Goal: Information Seeking & Learning: Learn about a topic

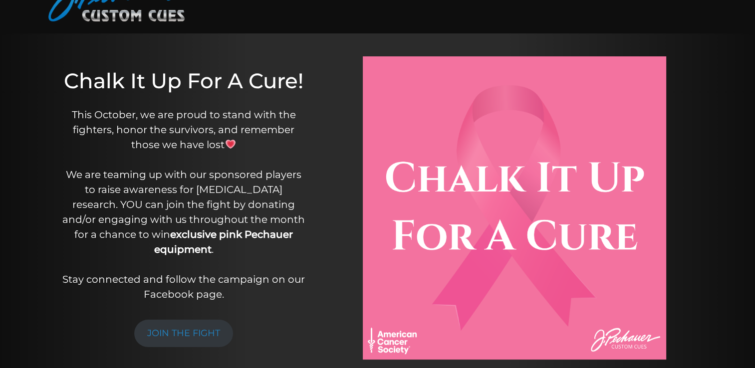
scroll to position [25, 0]
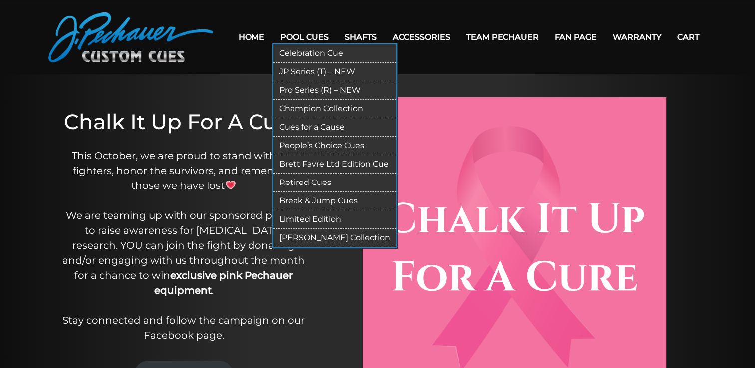
click at [314, 53] on link "Celebration Cue" at bounding box center [335, 53] width 123 height 18
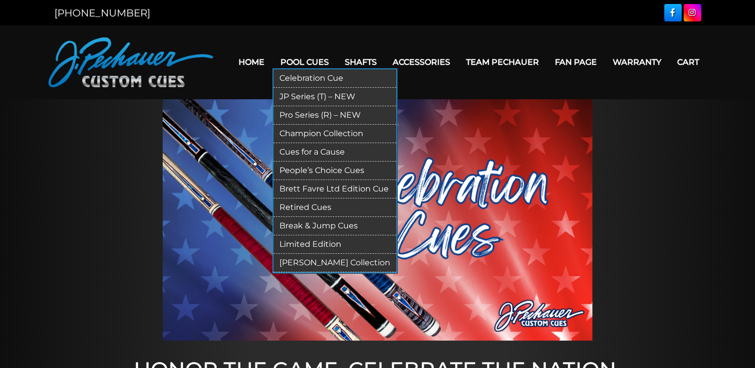
click at [304, 96] on link "JP Series (T) – NEW" at bounding box center [335, 97] width 123 height 18
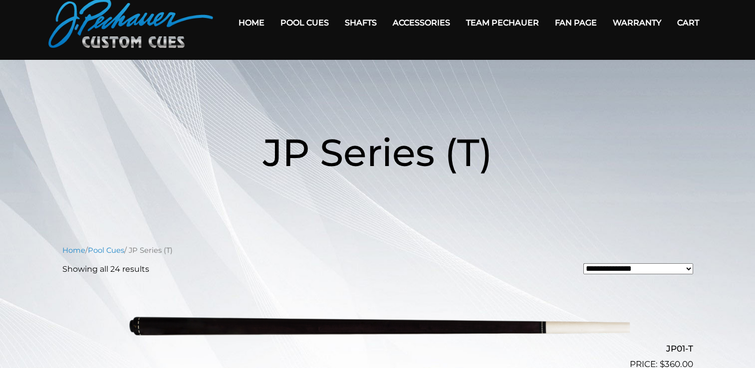
scroll to position [38, 0]
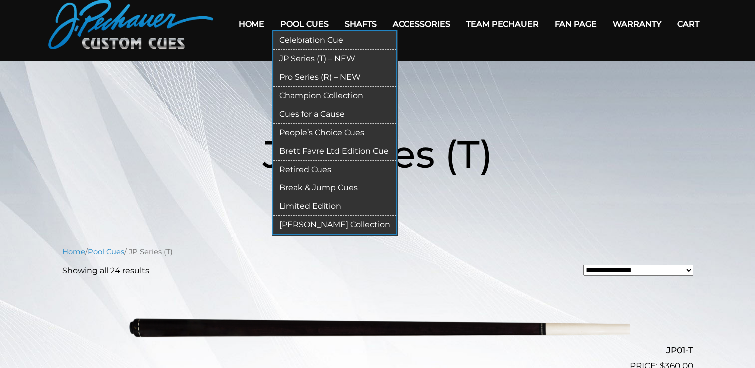
click at [310, 81] on link "Pro Series (R) – NEW" at bounding box center [335, 77] width 123 height 18
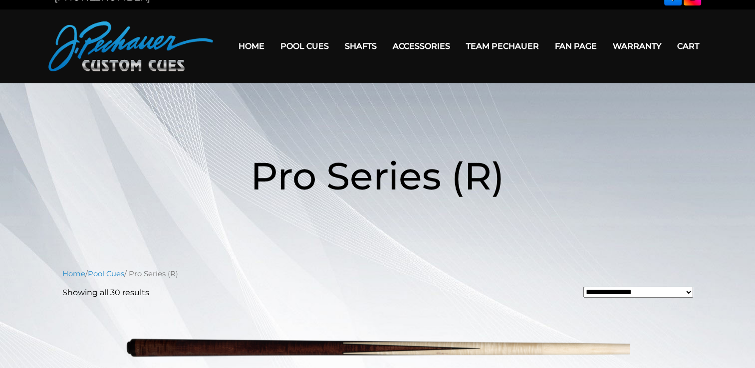
scroll to position [14, 0]
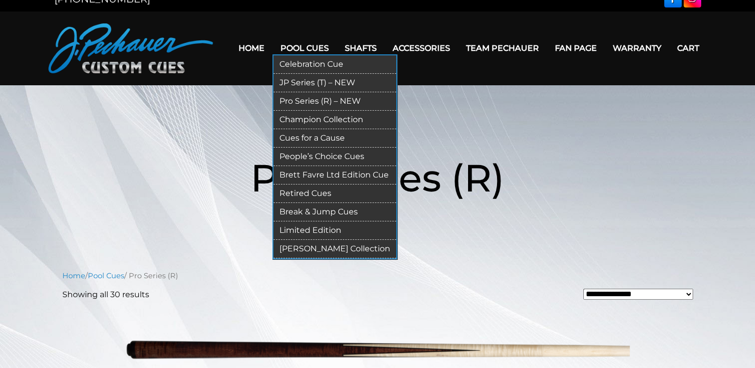
click at [316, 120] on link "Champion Collection" at bounding box center [335, 120] width 123 height 18
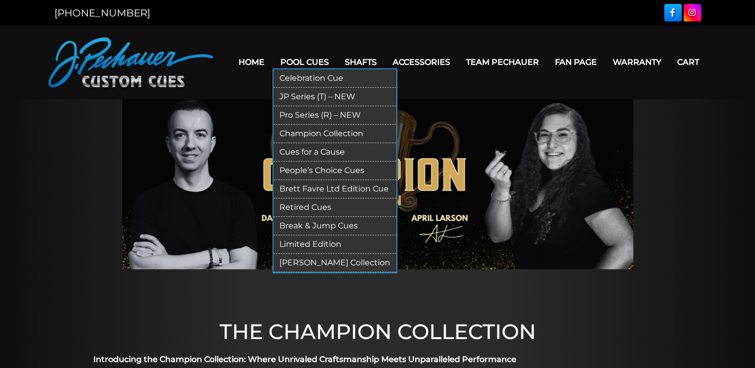
click at [315, 151] on link "Cues for a Cause" at bounding box center [335, 152] width 123 height 18
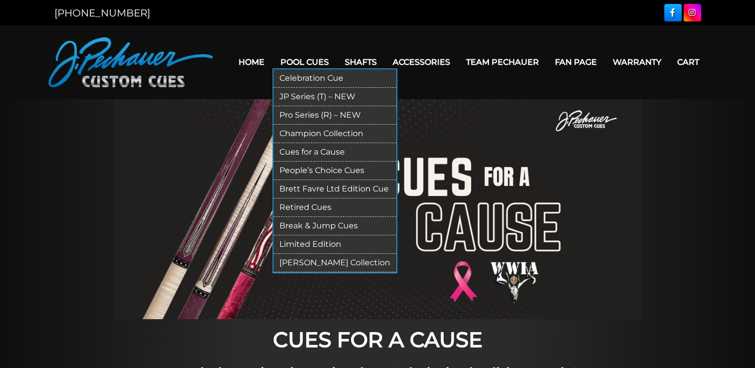
click at [326, 168] on link "People’s Choice Cues" at bounding box center [335, 171] width 123 height 18
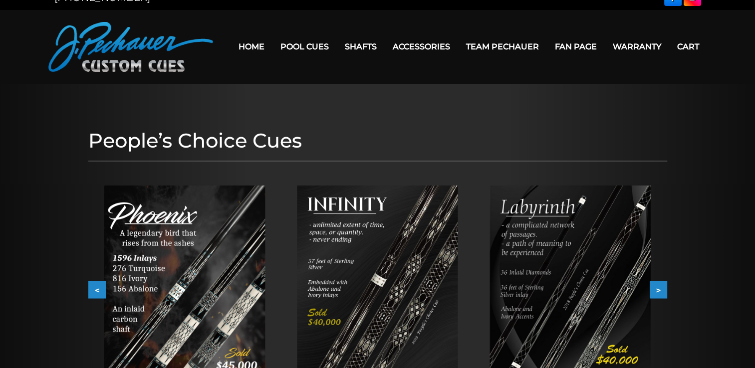
scroll to position [16, 0]
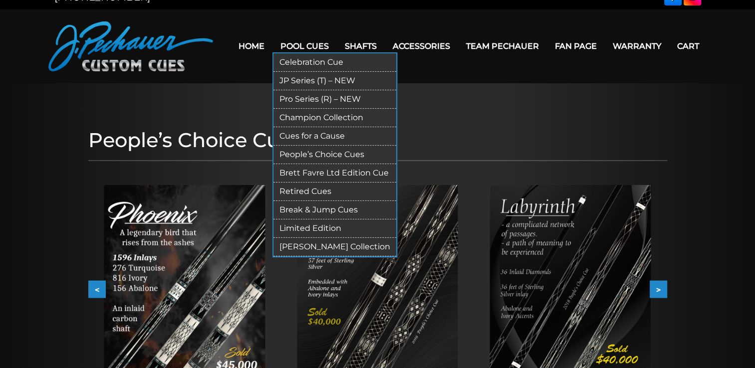
click at [322, 171] on link "Brett Favre Ltd Edition Cue" at bounding box center [335, 173] width 123 height 18
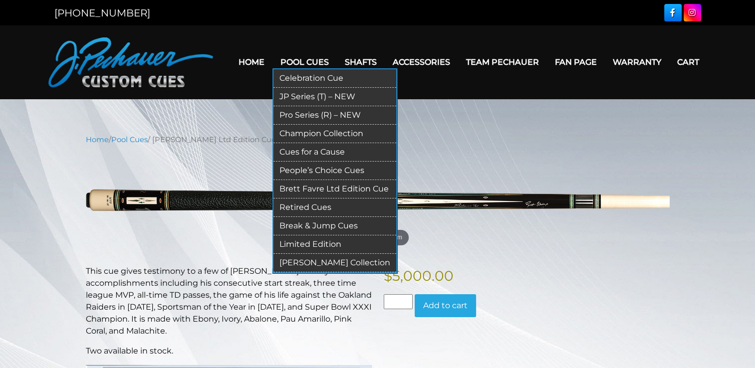
click at [313, 204] on link "Retired Cues" at bounding box center [335, 208] width 123 height 18
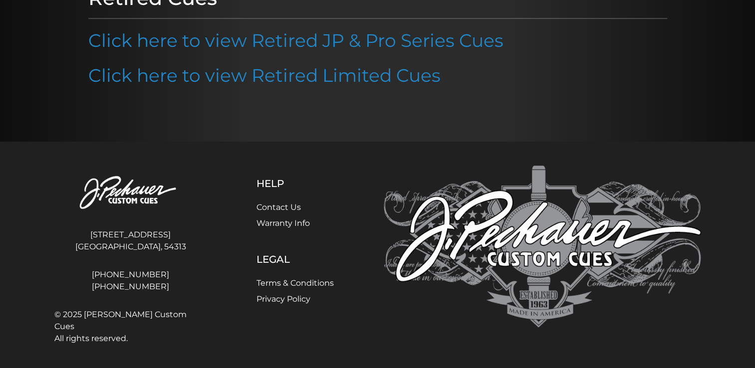
scroll to position [94, 0]
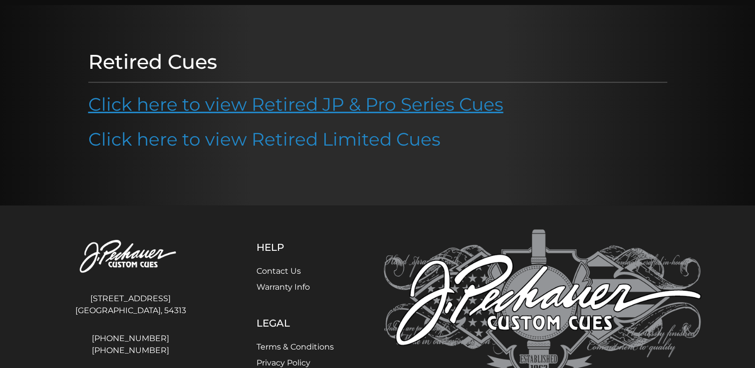
click at [332, 105] on link "Click here to view Retired JP & Pro Series Cues" at bounding box center [295, 104] width 415 height 22
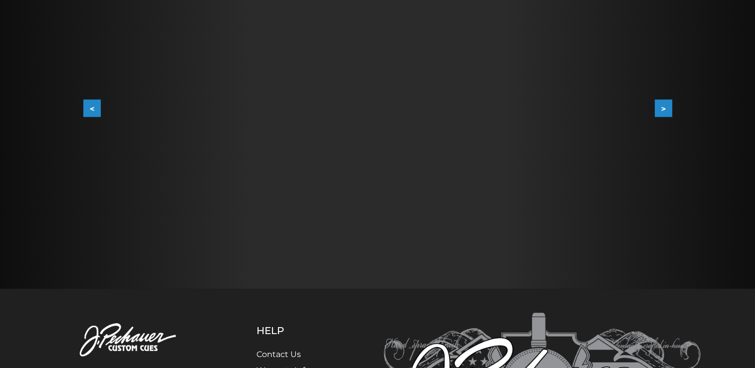
scroll to position [110, 0]
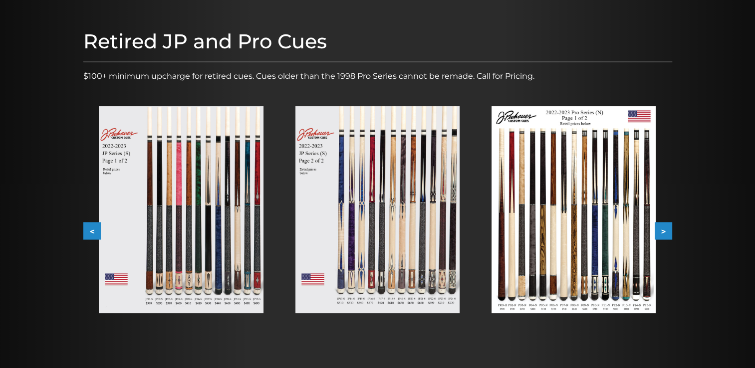
click at [665, 232] on button ">" at bounding box center [663, 231] width 17 height 17
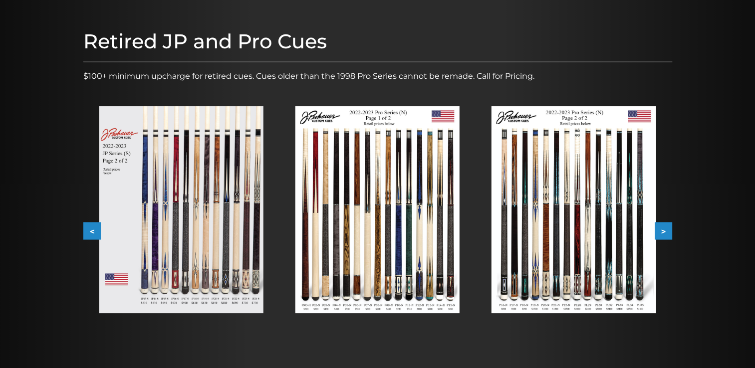
click at [665, 232] on button ">" at bounding box center [663, 231] width 17 height 17
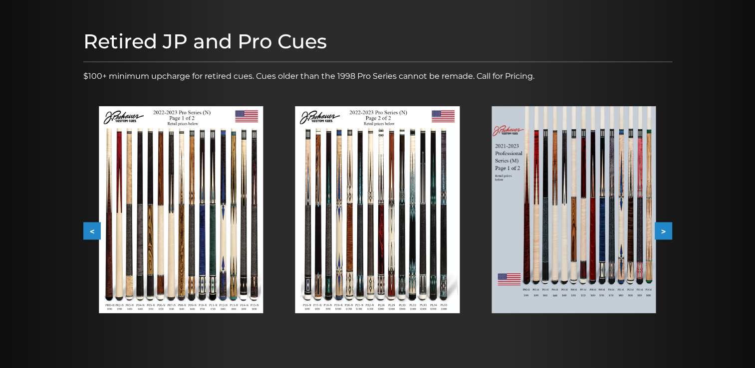
click at [665, 232] on button ">" at bounding box center [663, 231] width 17 height 17
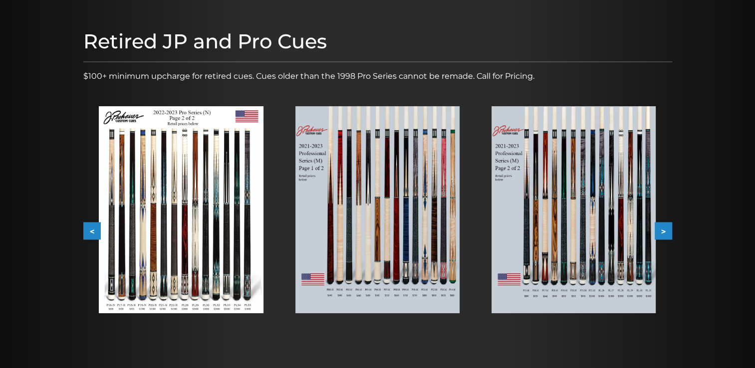
click at [665, 232] on button ">" at bounding box center [663, 231] width 17 height 17
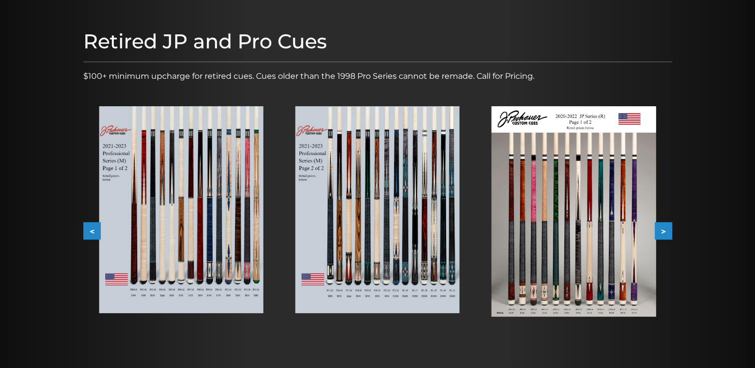
click at [665, 232] on button ">" at bounding box center [663, 231] width 17 height 17
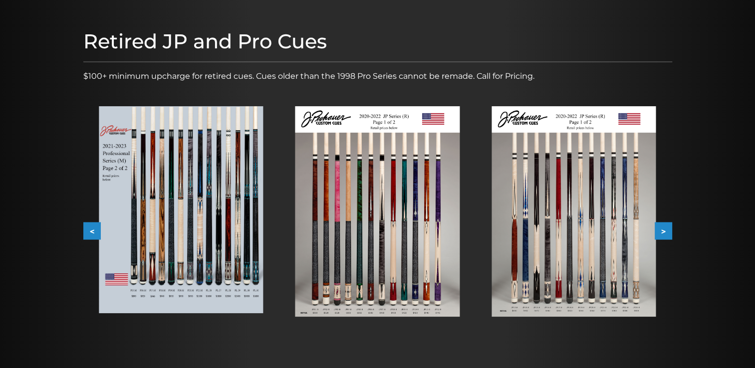
click at [665, 232] on button ">" at bounding box center [663, 231] width 17 height 17
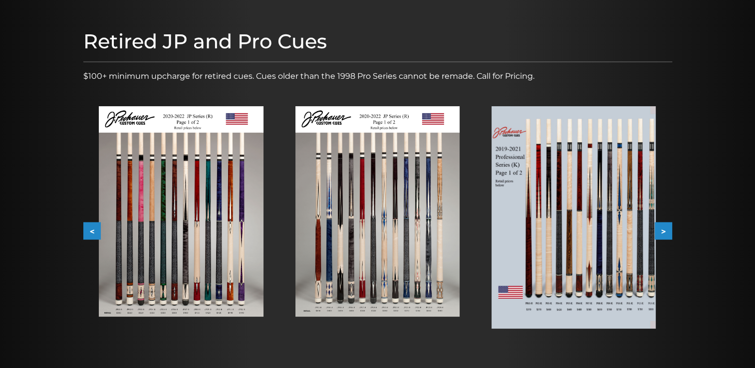
click at [665, 232] on button ">" at bounding box center [663, 231] width 17 height 17
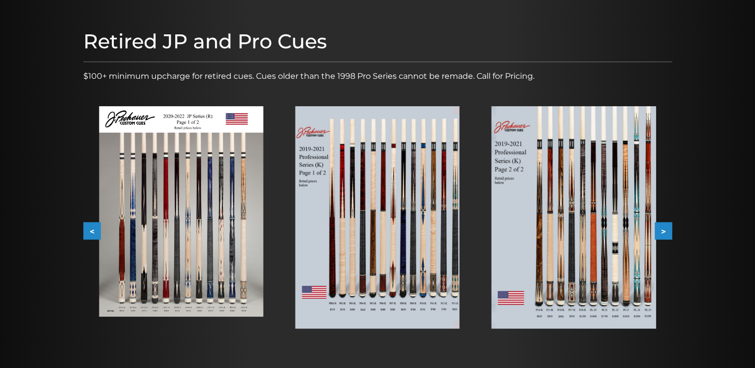
click at [665, 232] on button ">" at bounding box center [663, 231] width 17 height 17
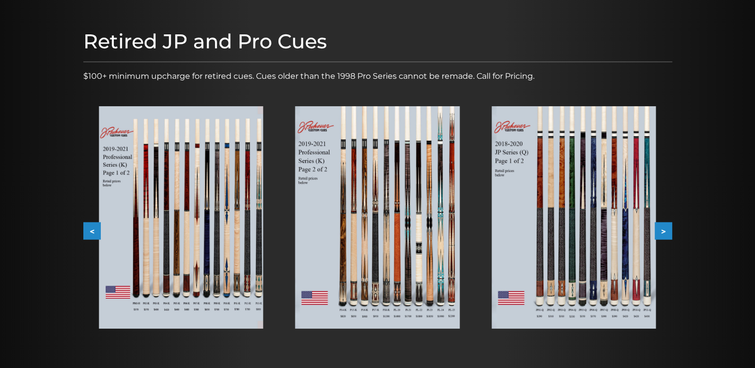
click at [665, 232] on button ">" at bounding box center [663, 231] width 17 height 17
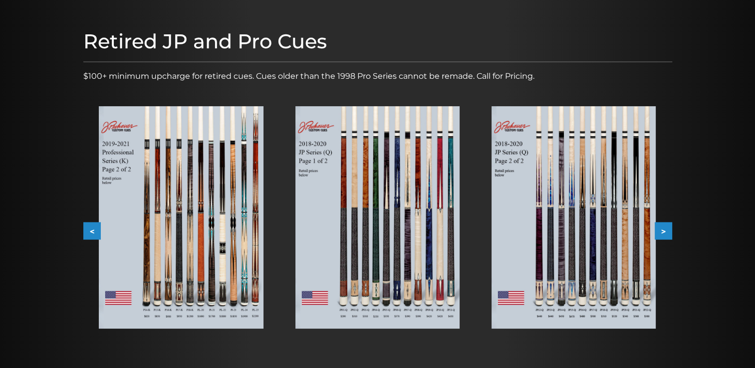
click at [665, 232] on button ">" at bounding box center [663, 231] width 17 height 17
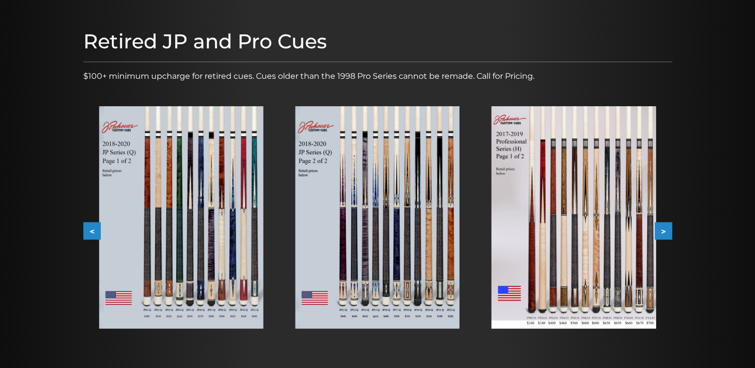
click at [665, 232] on button ">" at bounding box center [663, 231] width 17 height 17
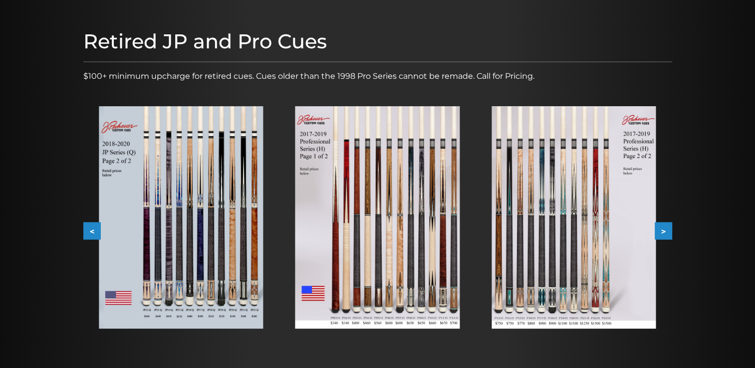
click at [665, 232] on button ">" at bounding box center [663, 231] width 17 height 17
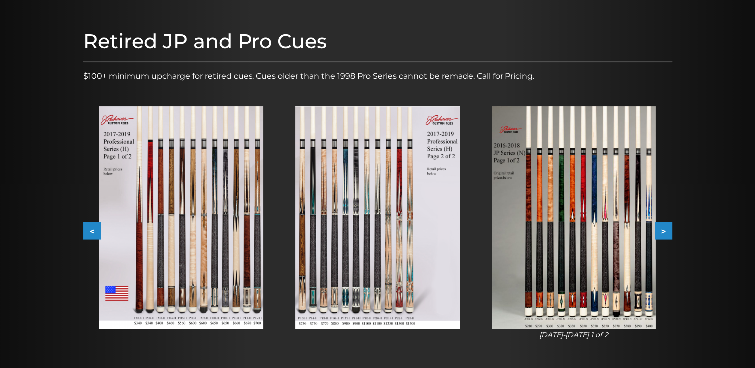
click at [665, 232] on button ">" at bounding box center [663, 231] width 17 height 17
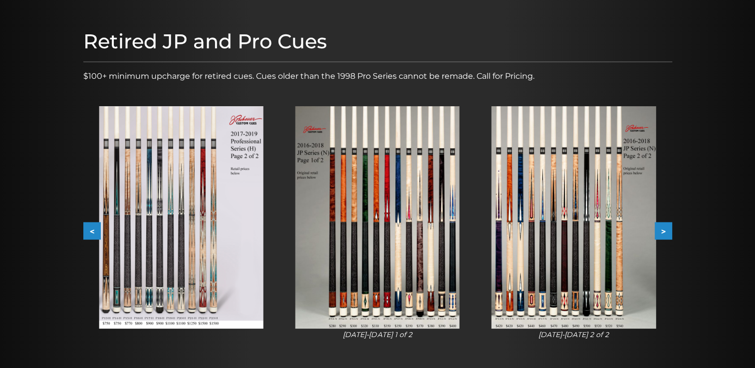
click at [665, 232] on button ">" at bounding box center [663, 231] width 17 height 17
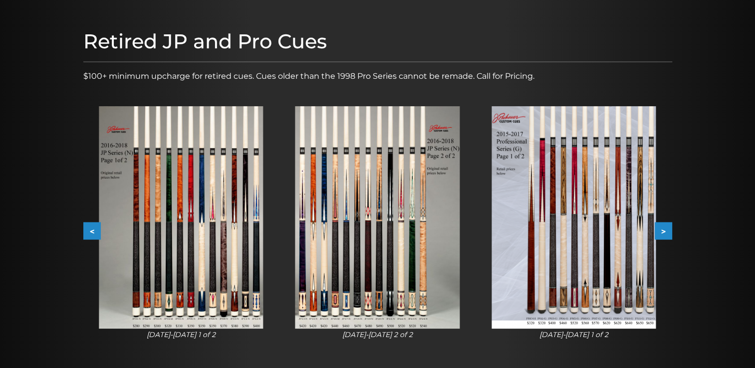
click at [665, 232] on button ">" at bounding box center [663, 231] width 17 height 17
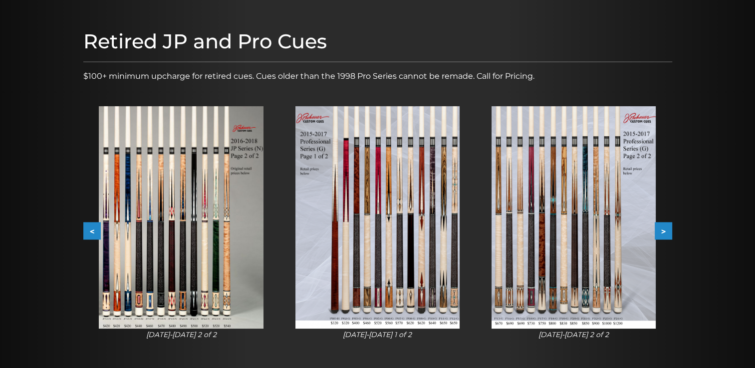
click at [665, 232] on button ">" at bounding box center [663, 231] width 17 height 17
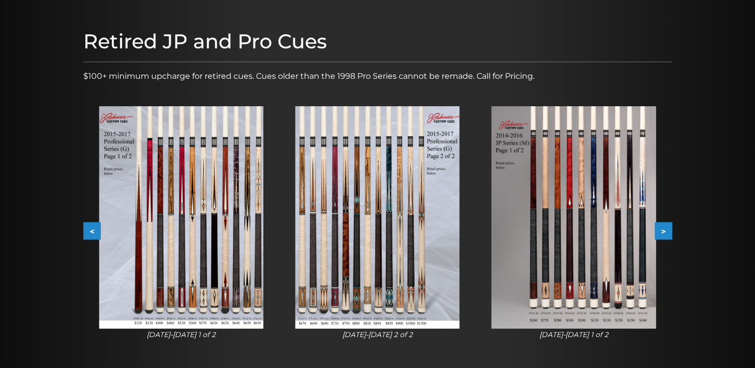
click at [665, 232] on button ">" at bounding box center [663, 231] width 17 height 17
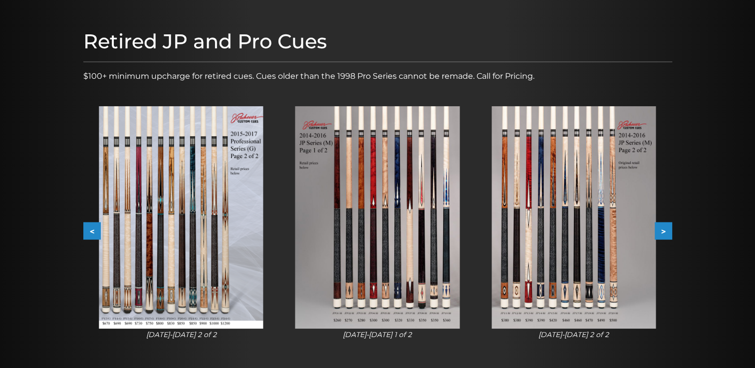
click at [665, 232] on button ">" at bounding box center [663, 231] width 17 height 17
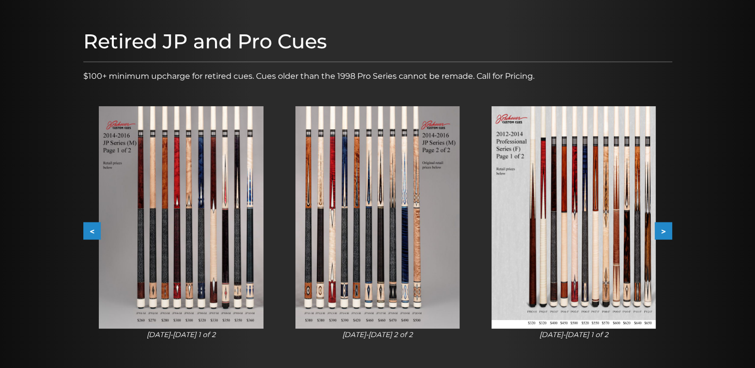
click at [665, 232] on button ">" at bounding box center [663, 231] width 17 height 17
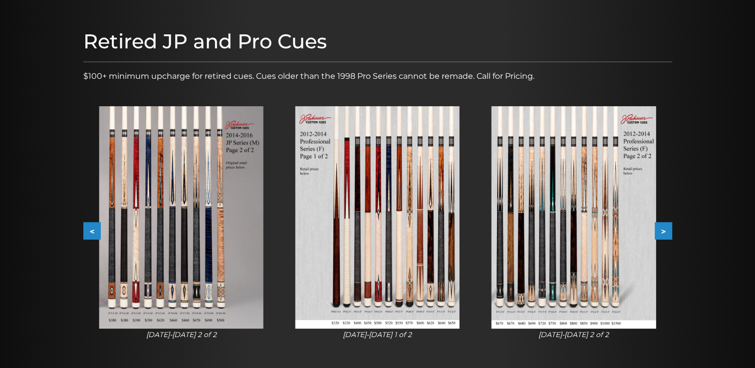
click at [665, 232] on button ">" at bounding box center [663, 231] width 17 height 17
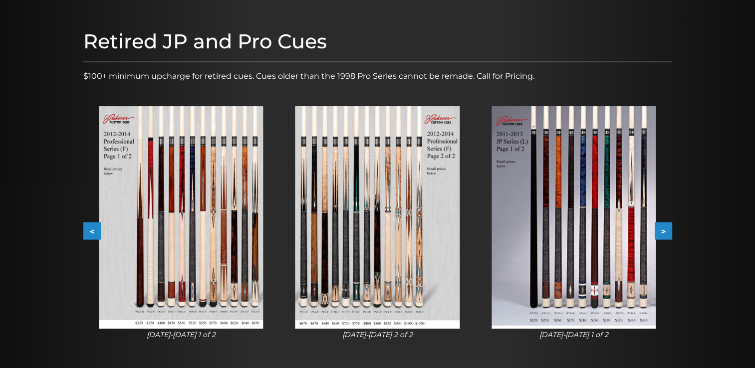
click at [665, 232] on button ">" at bounding box center [663, 231] width 17 height 17
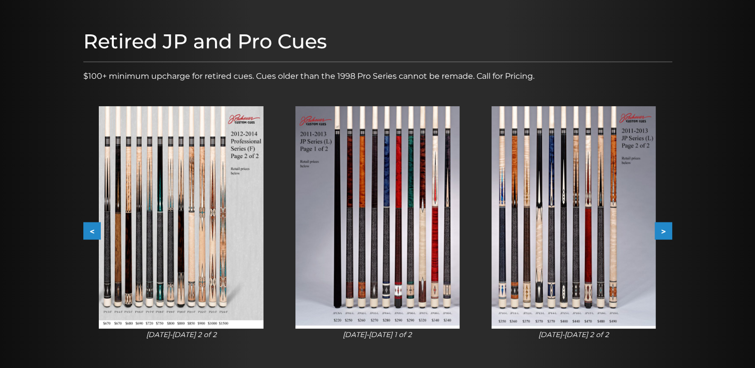
click at [665, 232] on button ">" at bounding box center [663, 231] width 17 height 17
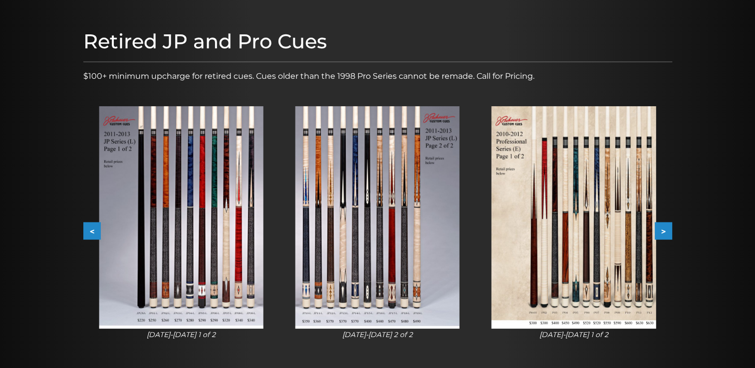
click at [665, 232] on button ">" at bounding box center [663, 231] width 17 height 17
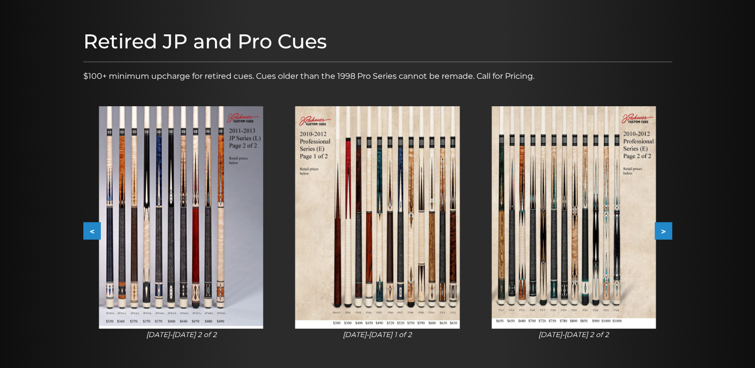
click at [665, 232] on button ">" at bounding box center [663, 231] width 17 height 17
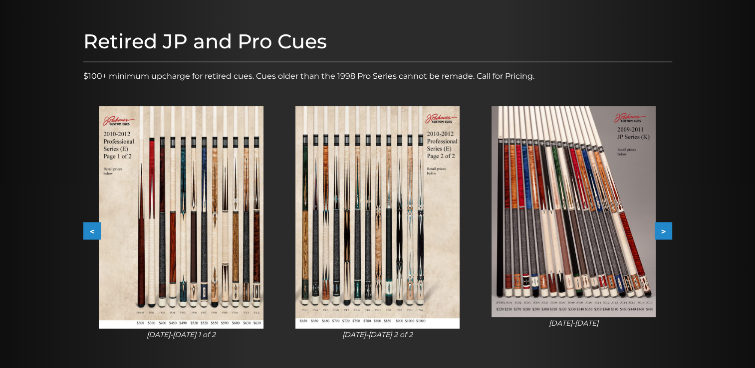
click at [665, 232] on button ">" at bounding box center [663, 231] width 17 height 17
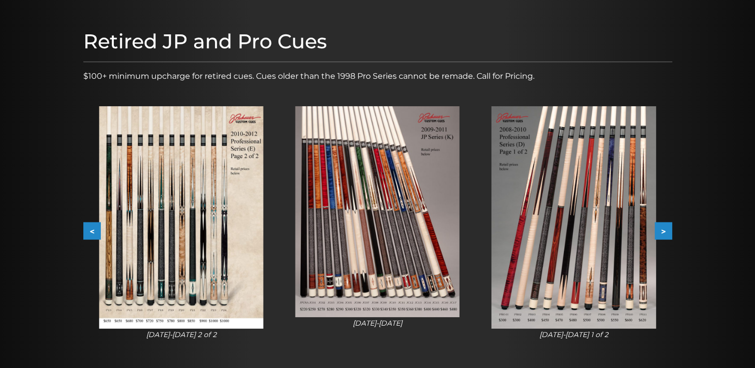
click at [665, 232] on button ">" at bounding box center [663, 231] width 17 height 17
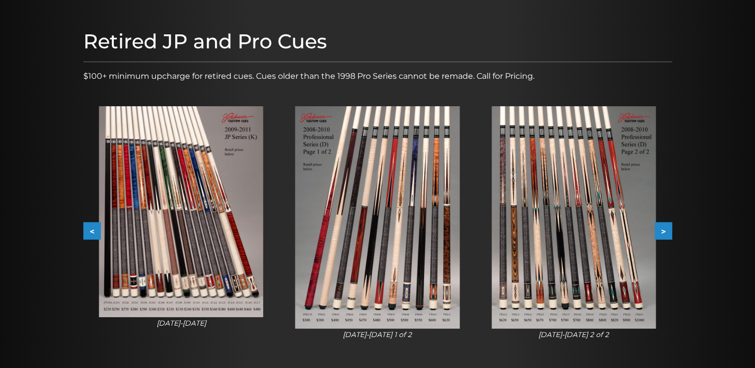
click at [665, 232] on button ">" at bounding box center [663, 231] width 17 height 17
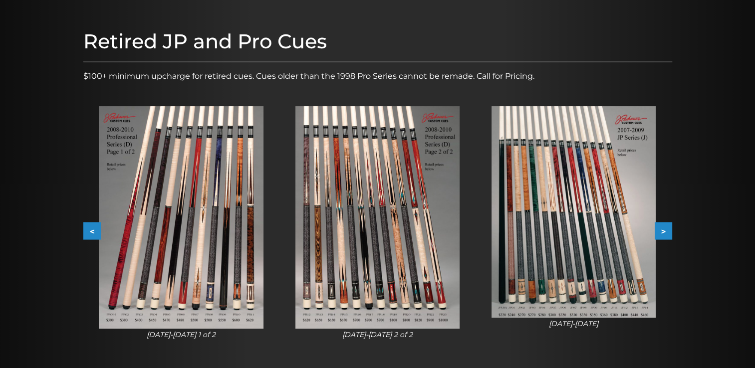
click at [665, 232] on button ">" at bounding box center [663, 231] width 17 height 17
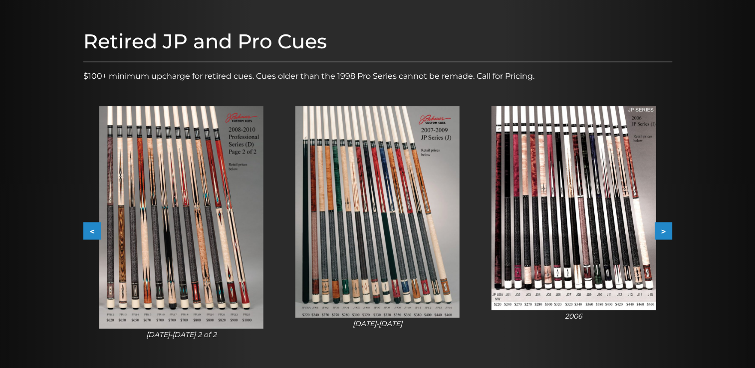
click at [665, 232] on button ">" at bounding box center [663, 231] width 17 height 17
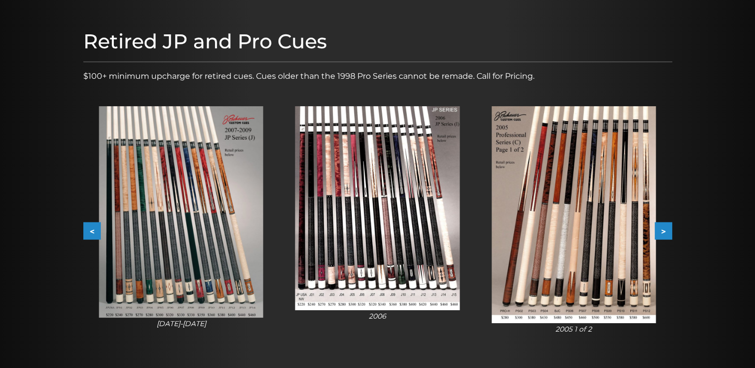
click at [665, 232] on button ">" at bounding box center [663, 231] width 17 height 17
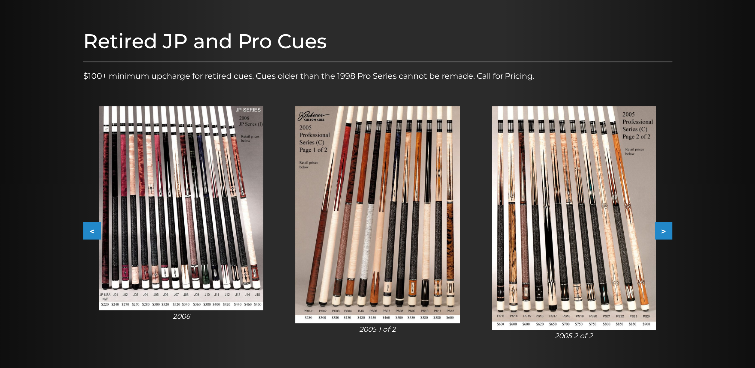
click at [665, 232] on button ">" at bounding box center [663, 231] width 17 height 17
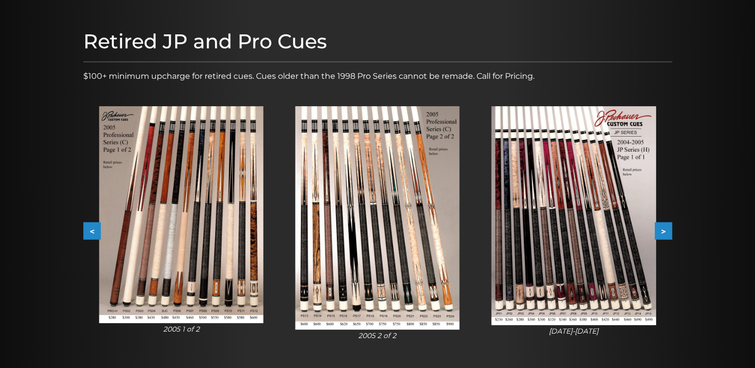
click at [665, 232] on button ">" at bounding box center [663, 231] width 17 height 17
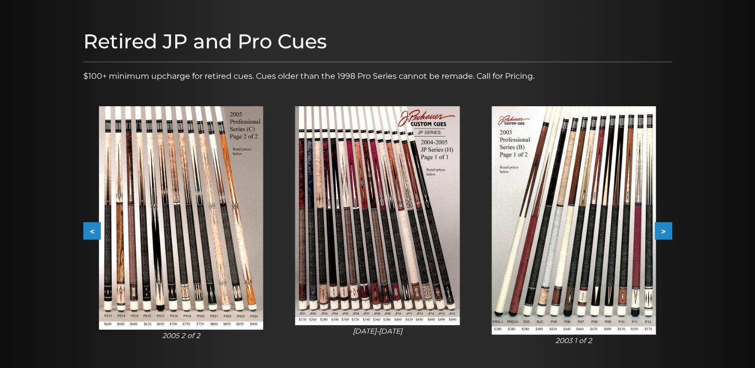
click at [665, 232] on button ">" at bounding box center [663, 231] width 17 height 17
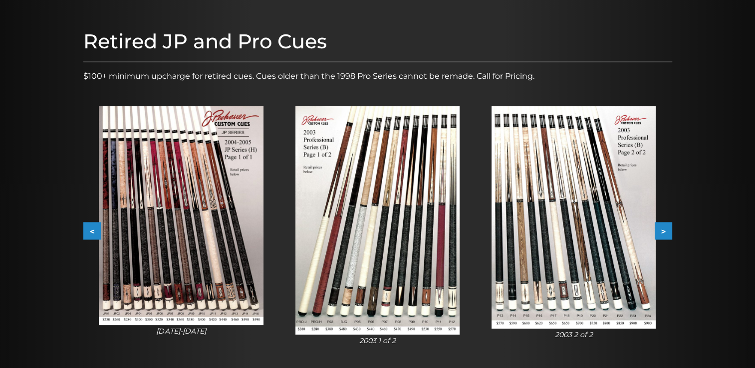
click at [665, 232] on button ">" at bounding box center [663, 231] width 17 height 17
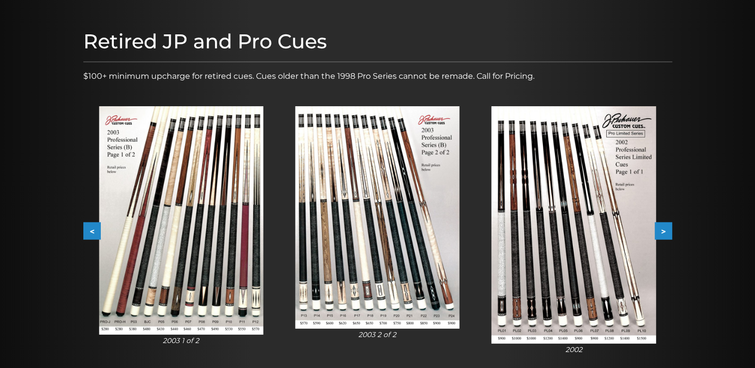
click at [665, 232] on button ">" at bounding box center [663, 231] width 17 height 17
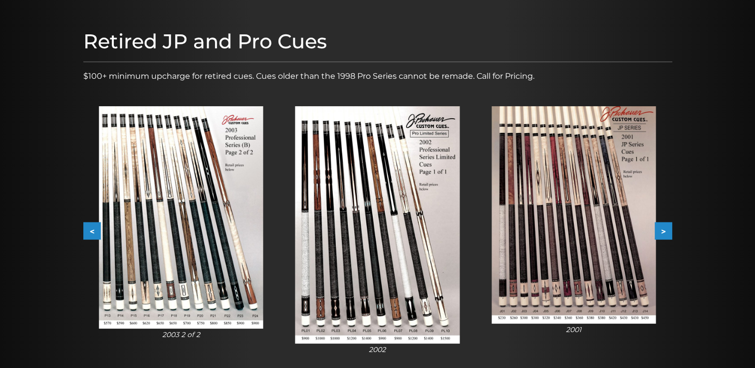
click at [665, 232] on button ">" at bounding box center [663, 231] width 17 height 17
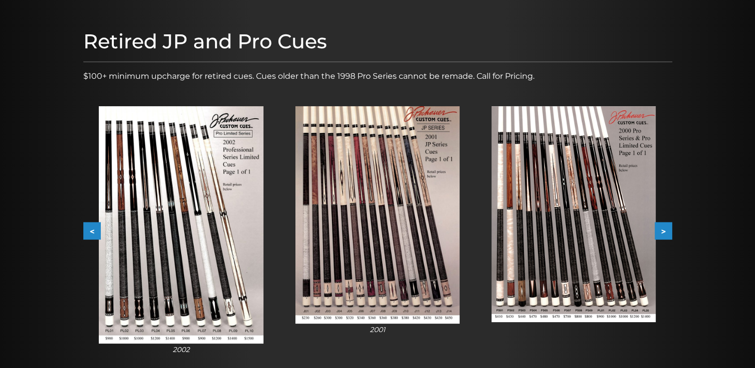
click at [665, 232] on button ">" at bounding box center [663, 231] width 17 height 17
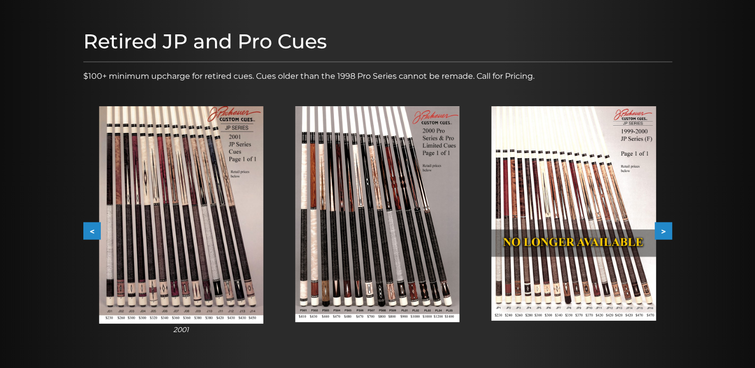
click at [665, 232] on button ">" at bounding box center [663, 231] width 17 height 17
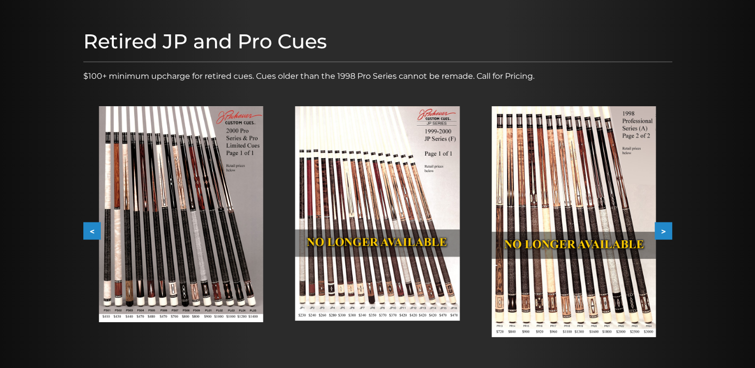
click at [665, 232] on button ">" at bounding box center [663, 231] width 17 height 17
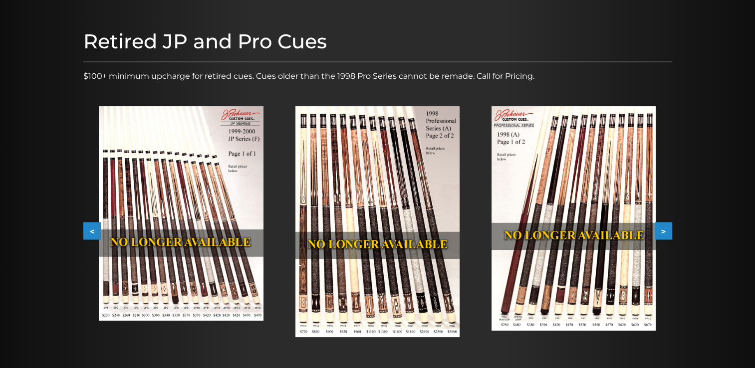
click at [665, 232] on button ">" at bounding box center [663, 231] width 17 height 17
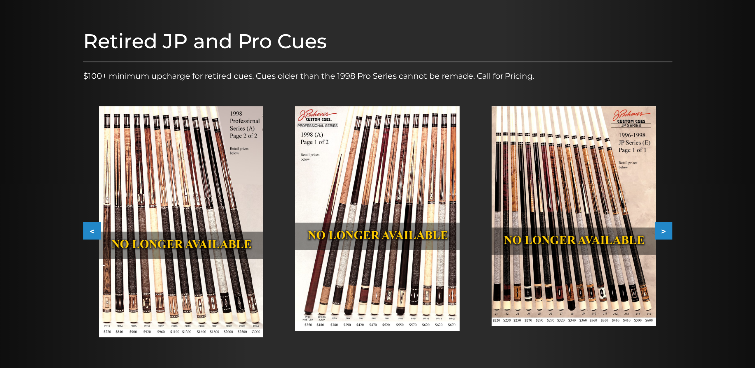
click at [665, 232] on button ">" at bounding box center [663, 231] width 17 height 17
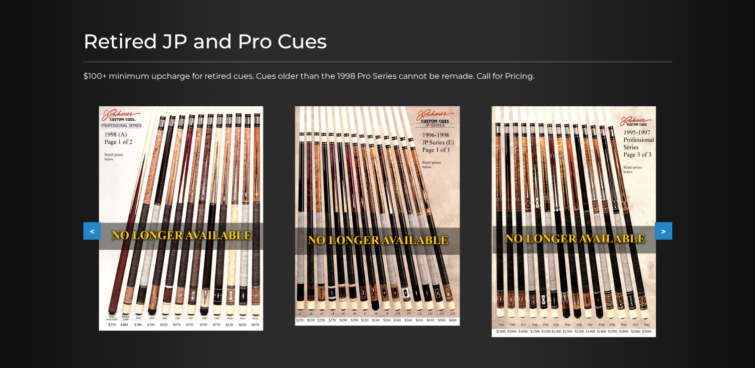
click at [665, 232] on button ">" at bounding box center [663, 231] width 17 height 17
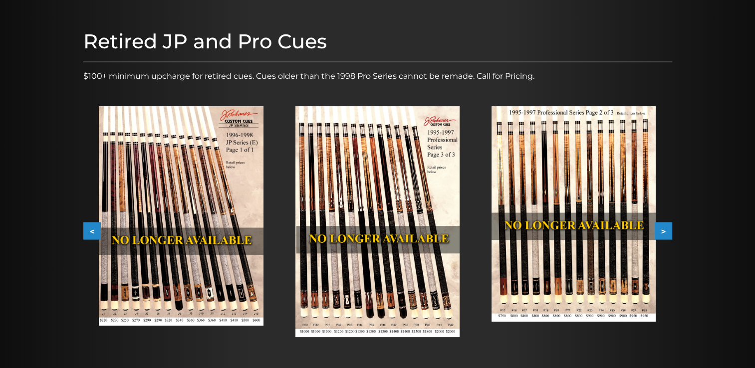
click at [665, 232] on button ">" at bounding box center [663, 231] width 17 height 17
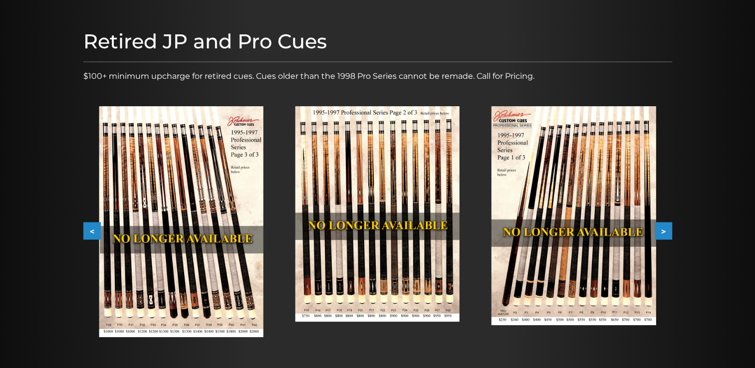
click at [624, 202] on img at bounding box center [574, 215] width 164 height 219
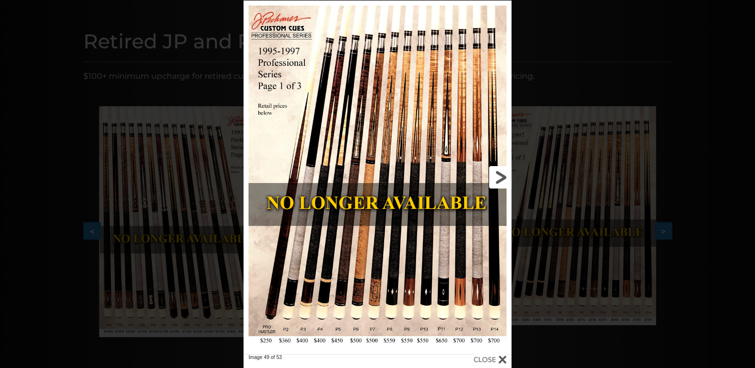
click at [448, 134] on link at bounding box center [451, 177] width 121 height 354
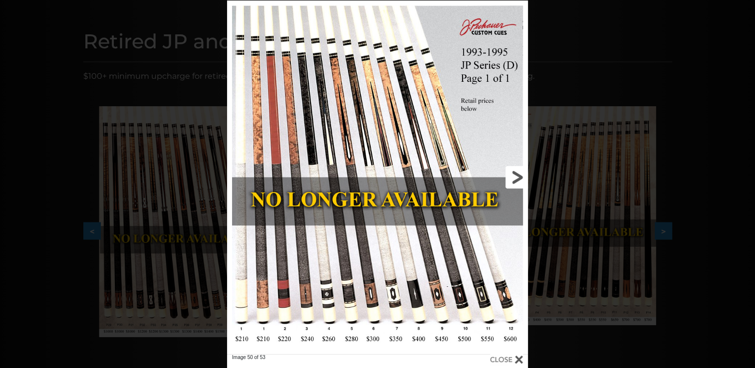
click at [448, 134] on link at bounding box center [460, 177] width 135 height 354
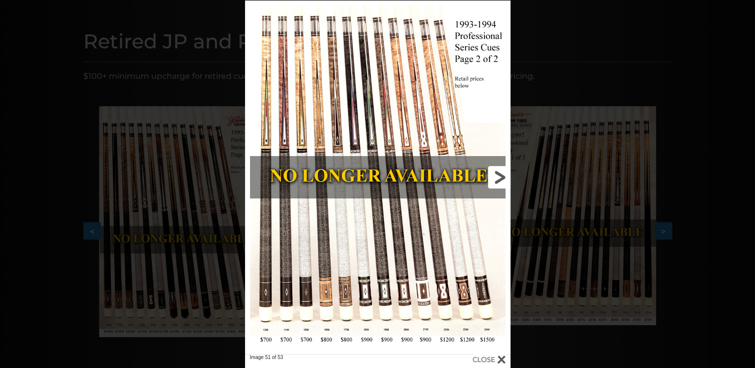
click at [408, 152] on link at bounding box center [450, 177] width 119 height 354
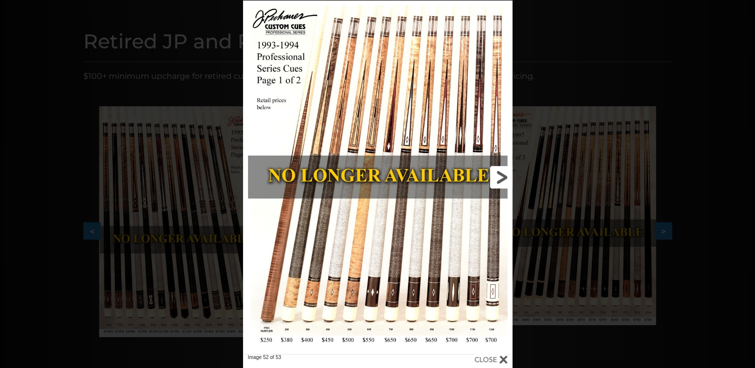
click at [408, 152] on link at bounding box center [451, 177] width 121 height 354
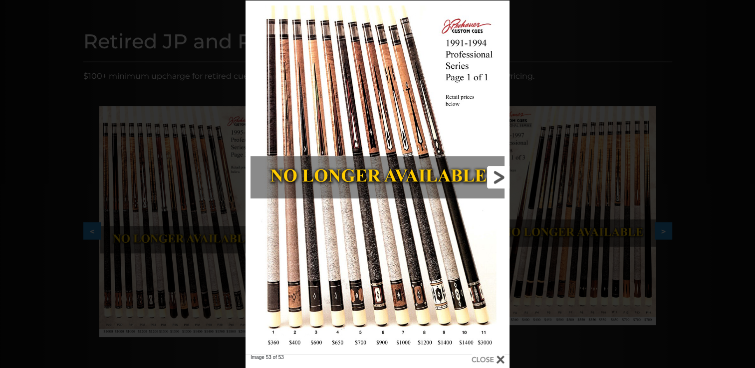
click at [408, 152] on link at bounding box center [450, 177] width 119 height 354
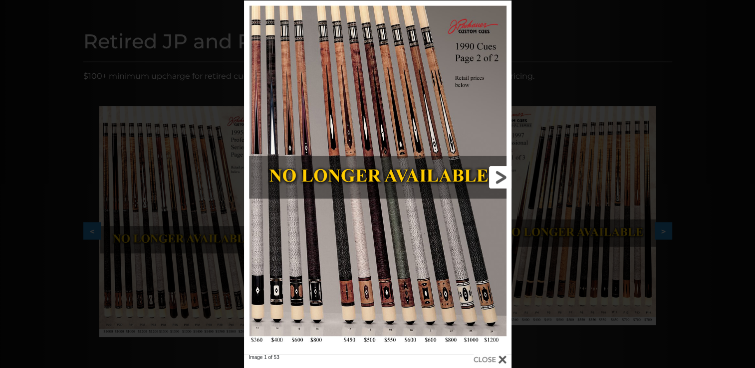
click at [408, 152] on link at bounding box center [451, 177] width 120 height 354
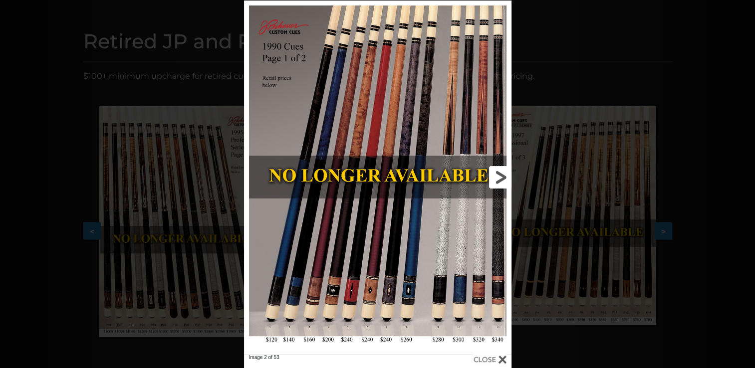
click at [408, 152] on link at bounding box center [451, 177] width 120 height 354
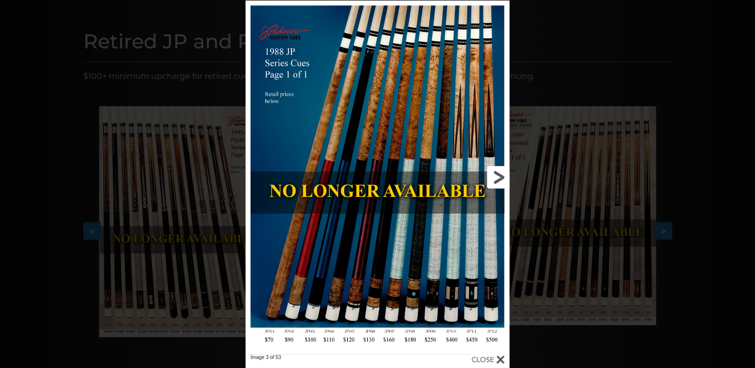
click at [408, 152] on link at bounding box center [450, 177] width 119 height 354
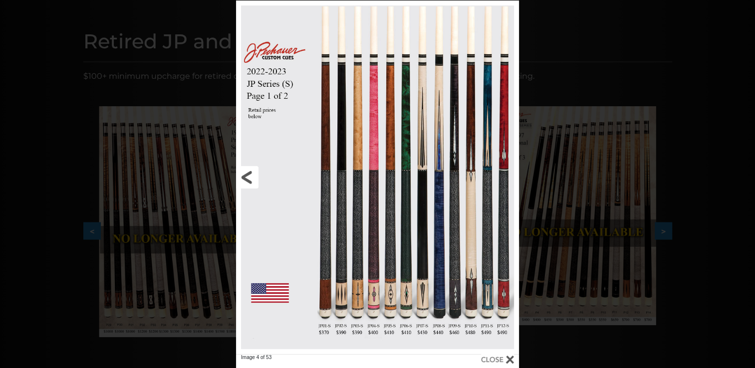
click at [246, 177] on link at bounding box center [299, 177] width 127 height 354
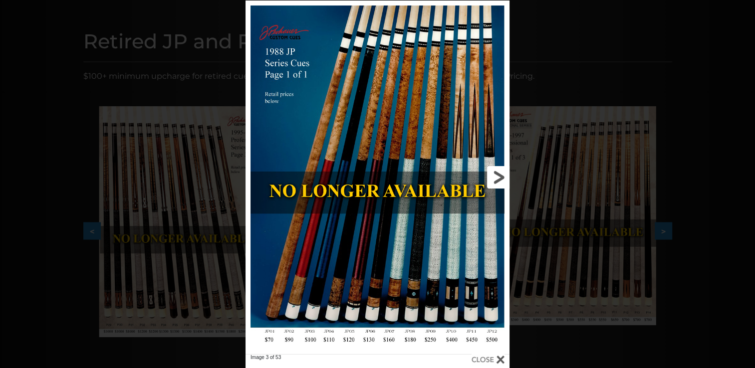
click at [498, 177] on link at bounding box center [450, 177] width 119 height 354
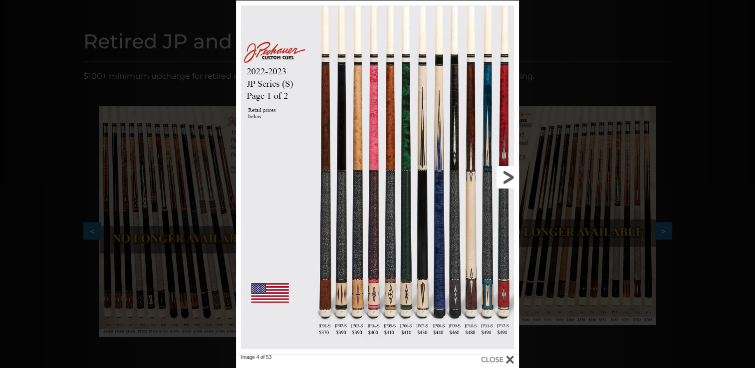
click at [433, 105] on link at bounding box center [455, 177] width 127 height 354
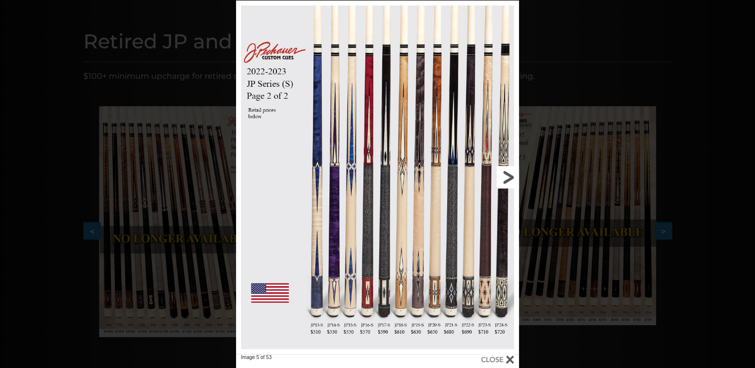
click at [433, 105] on link at bounding box center [455, 177] width 127 height 354
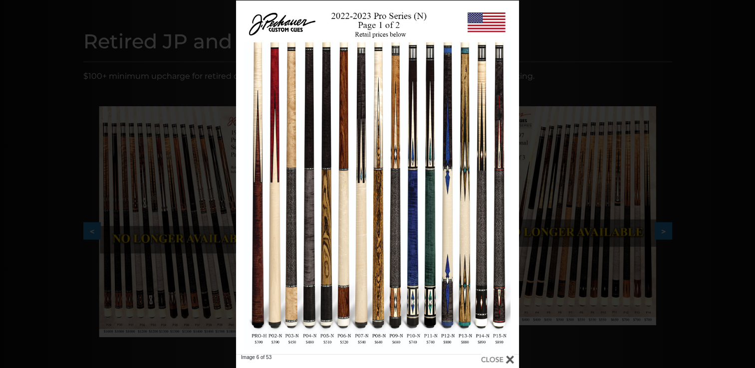
click at [618, 24] on div "Image 6 of 53" at bounding box center [377, 184] width 755 height 368
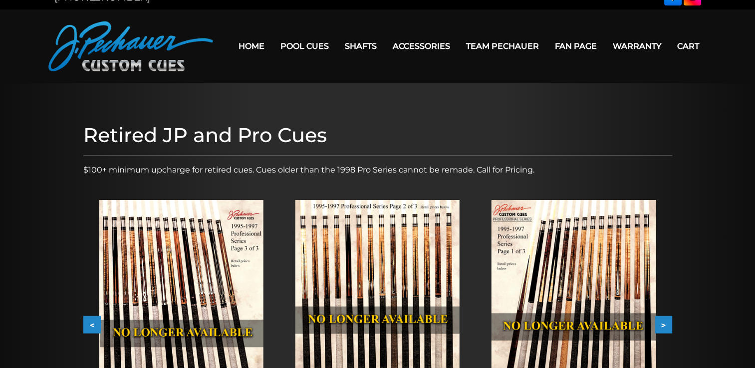
scroll to position [0, 0]
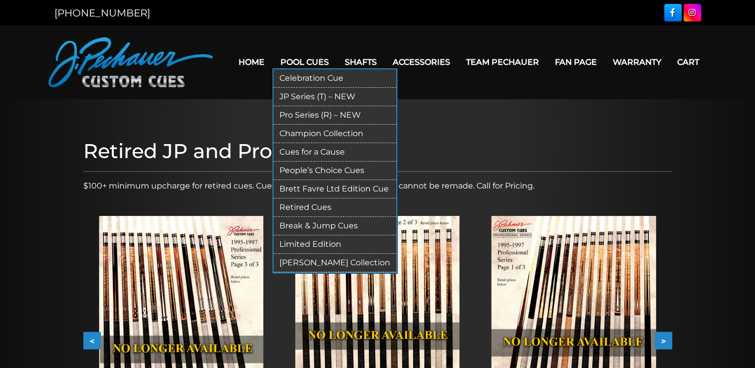
click at [317, 204] on link "Retired Cues" at bounding box center [335, 208] width 123 height 18
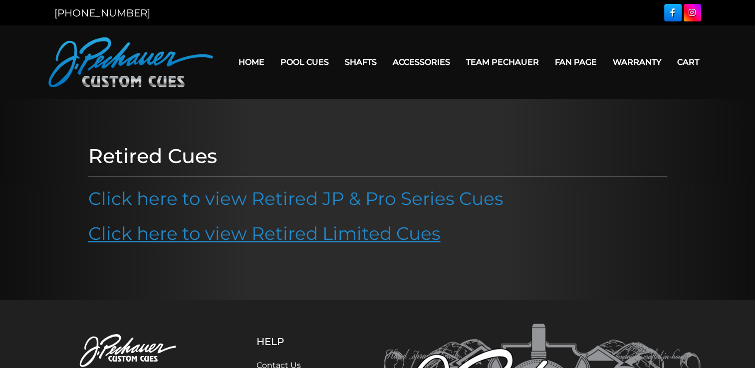
click at [313, 233] on link "Click here to view Retired Limited Cues" at bounding box center [264, 234] width 352 height 22
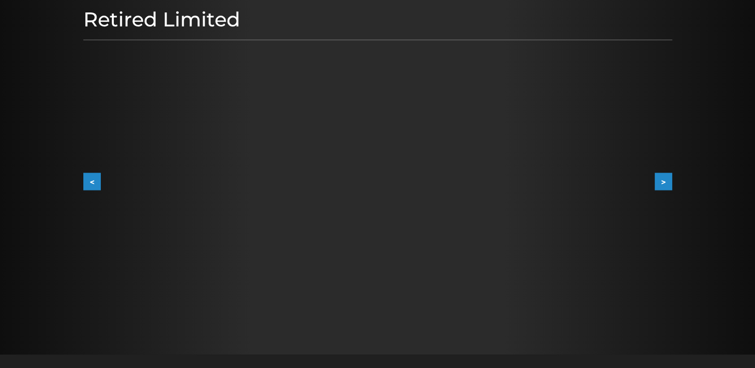
scroll to position [145, 0]
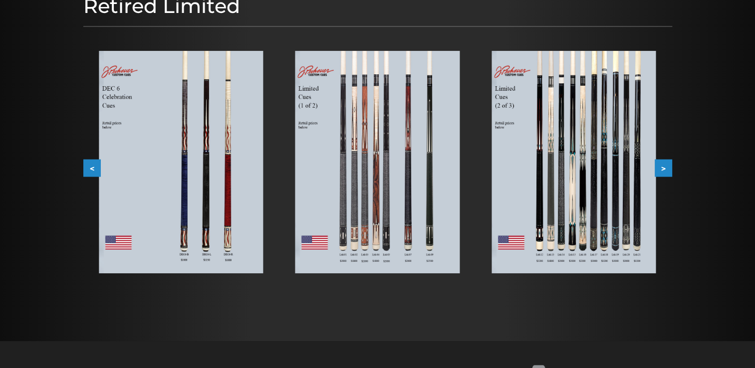
click at [658, 169] on button ">" at bounding box center [663, 167] width 17 height 17
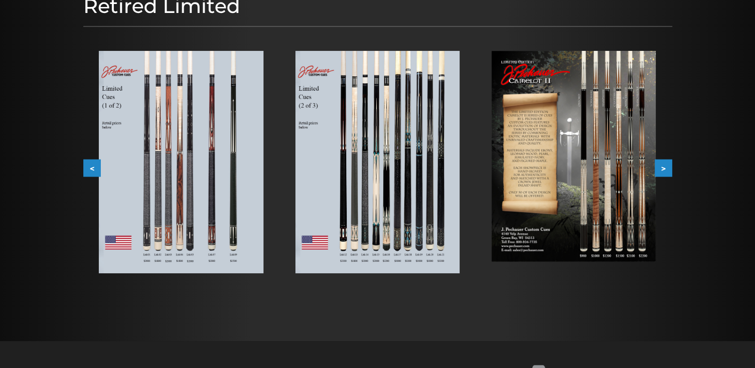
click at [658, 169] on button ">" at bounding box center [663, 167] width 17 height 17
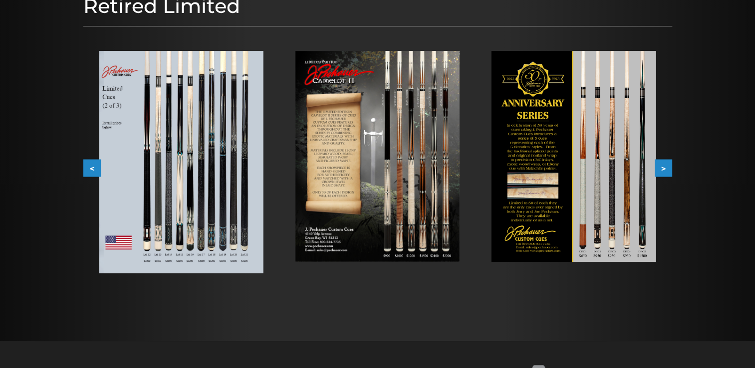
click at [620, 159] on img at bounding box center [574, 157] width 164 height 212
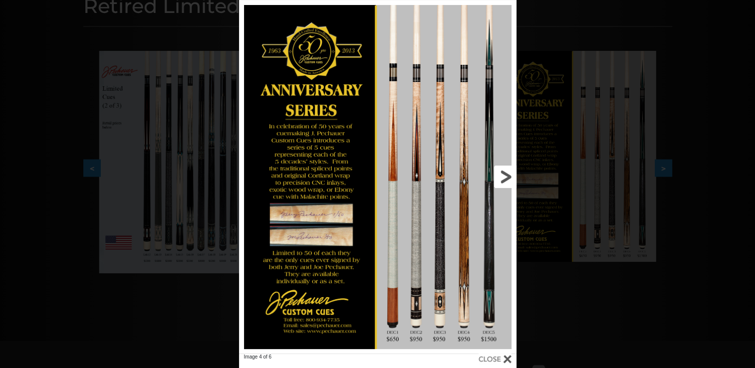
click at [395, 205] on link at bounding box center [453, 177] width 125 height 354
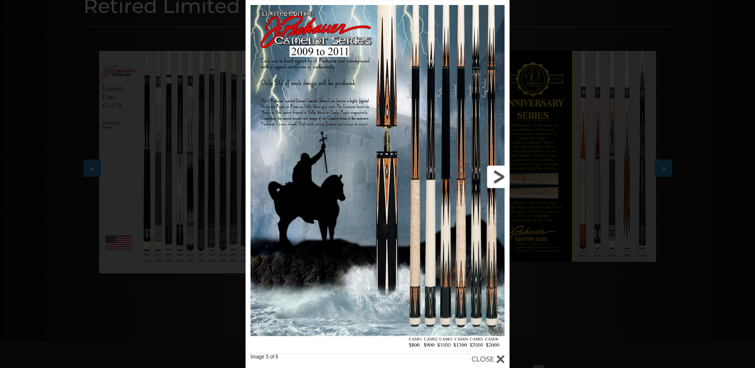
click at [395, 205] on link at bounding box center [450, 177] width 119 height 354
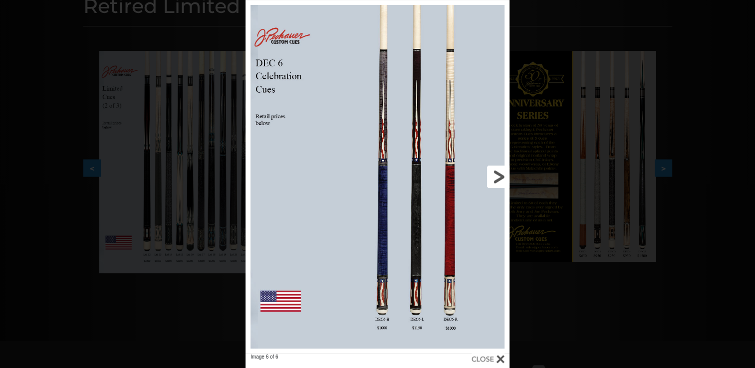
click at [395, 205] on link at bounding box center [450, 177] width 119 height 354
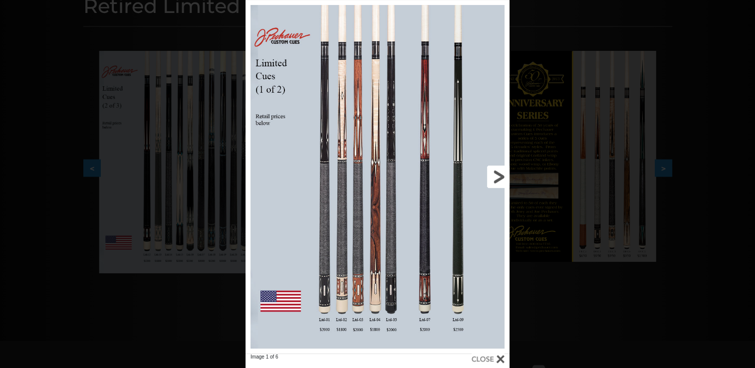
click at [395, 205] on link at bounding box center [450, 177] width 119 height 354
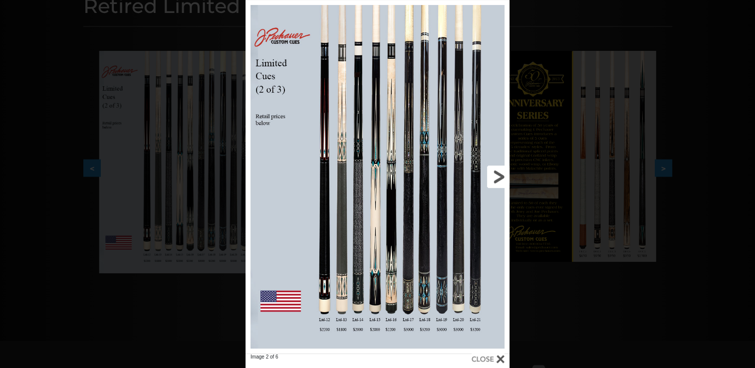
click at [395, 205] on link at bounding box center [450, 177] width 119 height 354
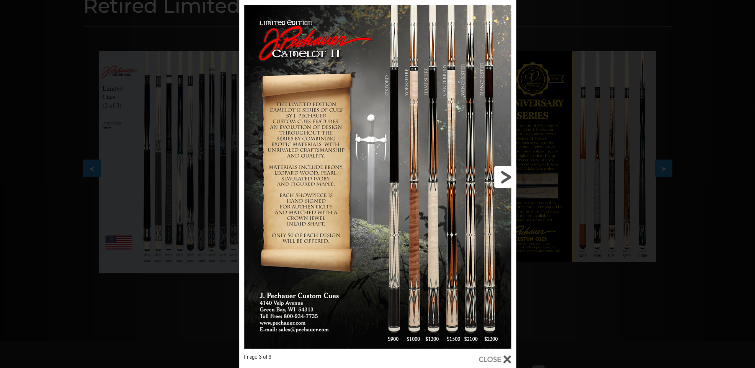
click at [395, 205] on link at bounding box center [453, 177] width 125 height 354
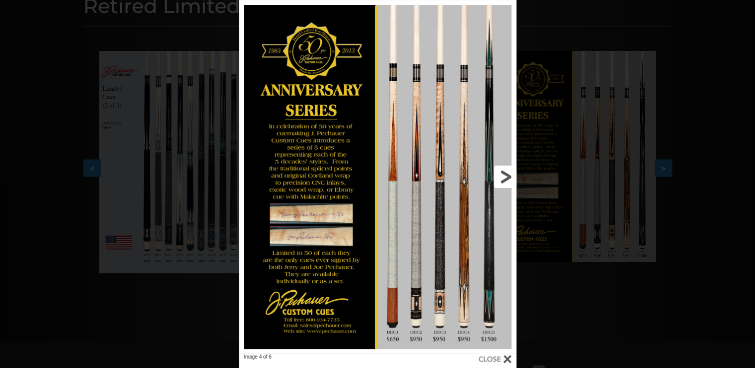
click at [395, 205] on link at bounding box center [453, 177] width 125 height 354
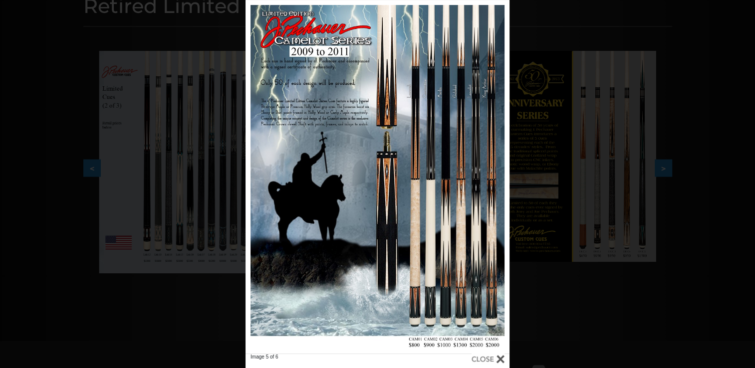
click at [171, 123] on div "Image 5 of 6" at bounding box center [377, 184] width 755 height 368
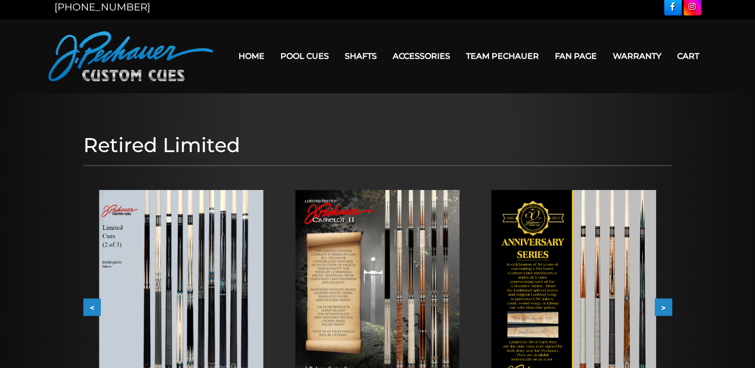
scroll to position [7, 0]
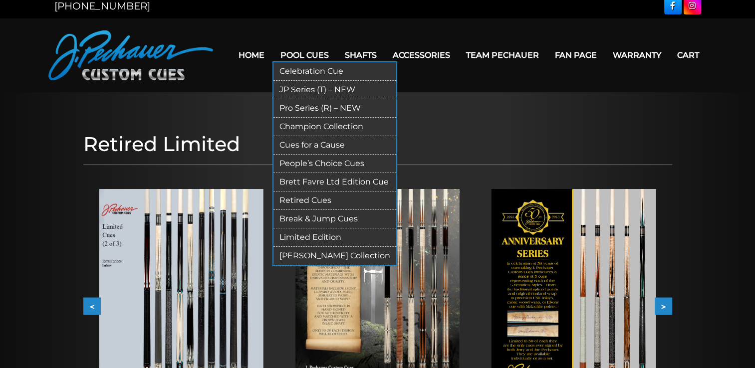
click at [312, 236] on link "Limited Edition" at bounding box center [335, 238] width 123 height 18
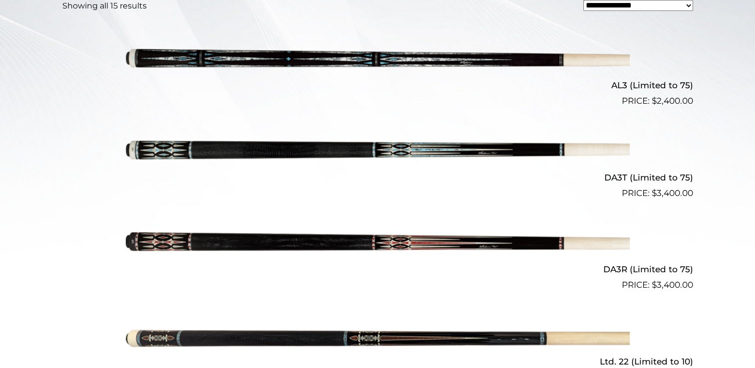
scroll to position [322, 0]
